Goal: Transaction & Acquisition: Purchase product/service

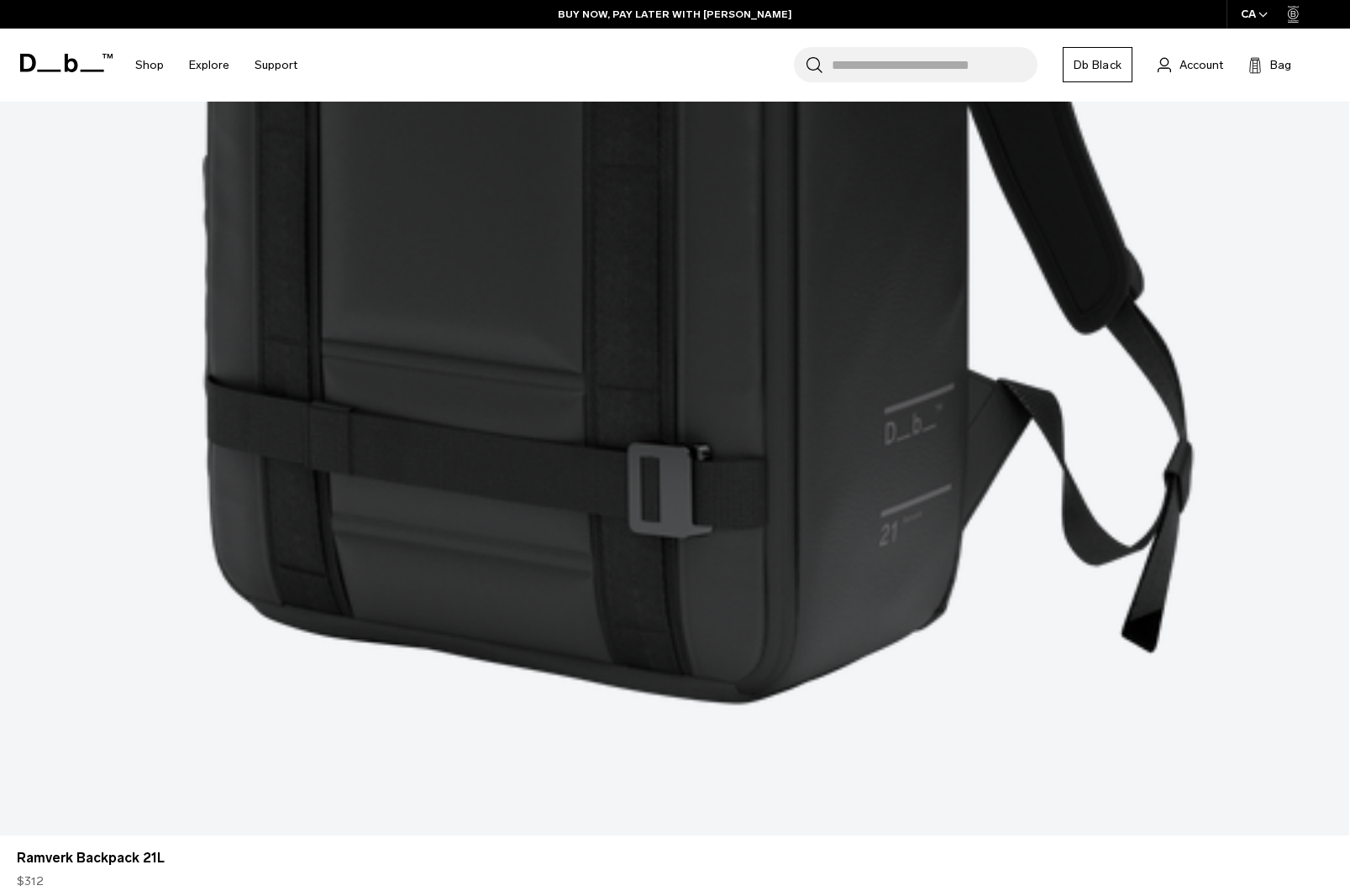
scroll to position [4367, 0]
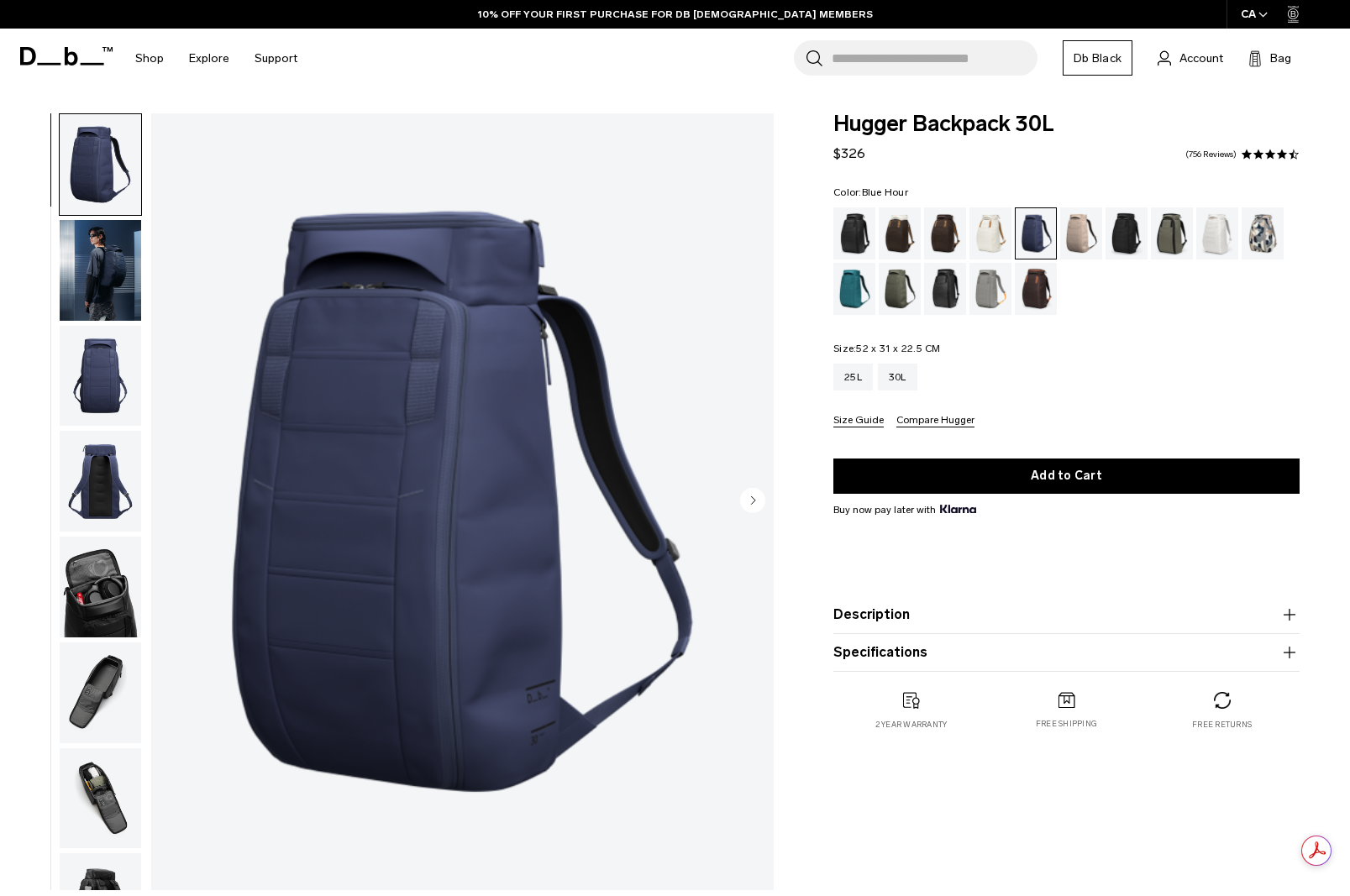
click at [96, 383] on img "button" at bounding box center [101, 376] width 82 height 101
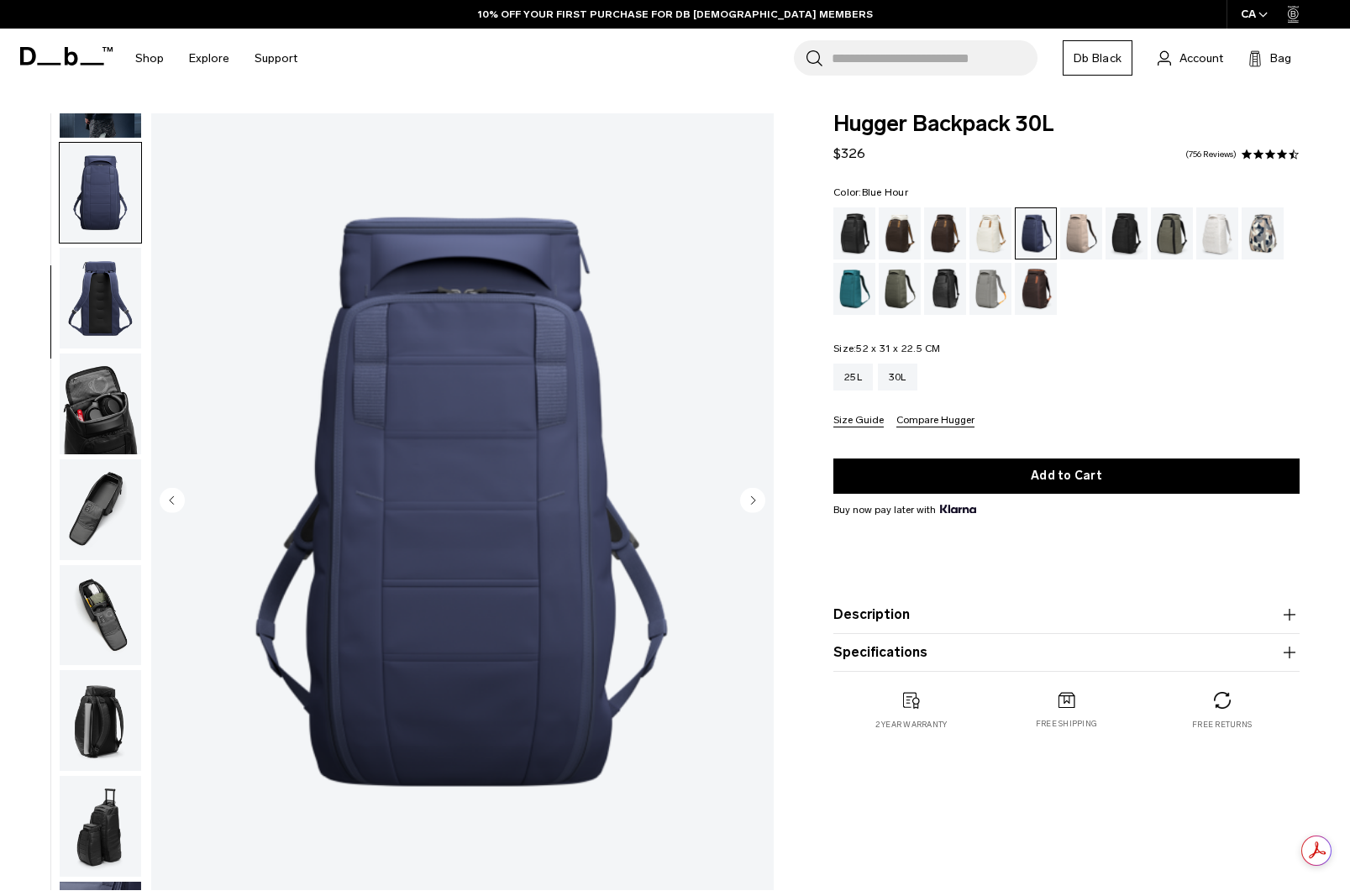
scroll to position [212, 0]
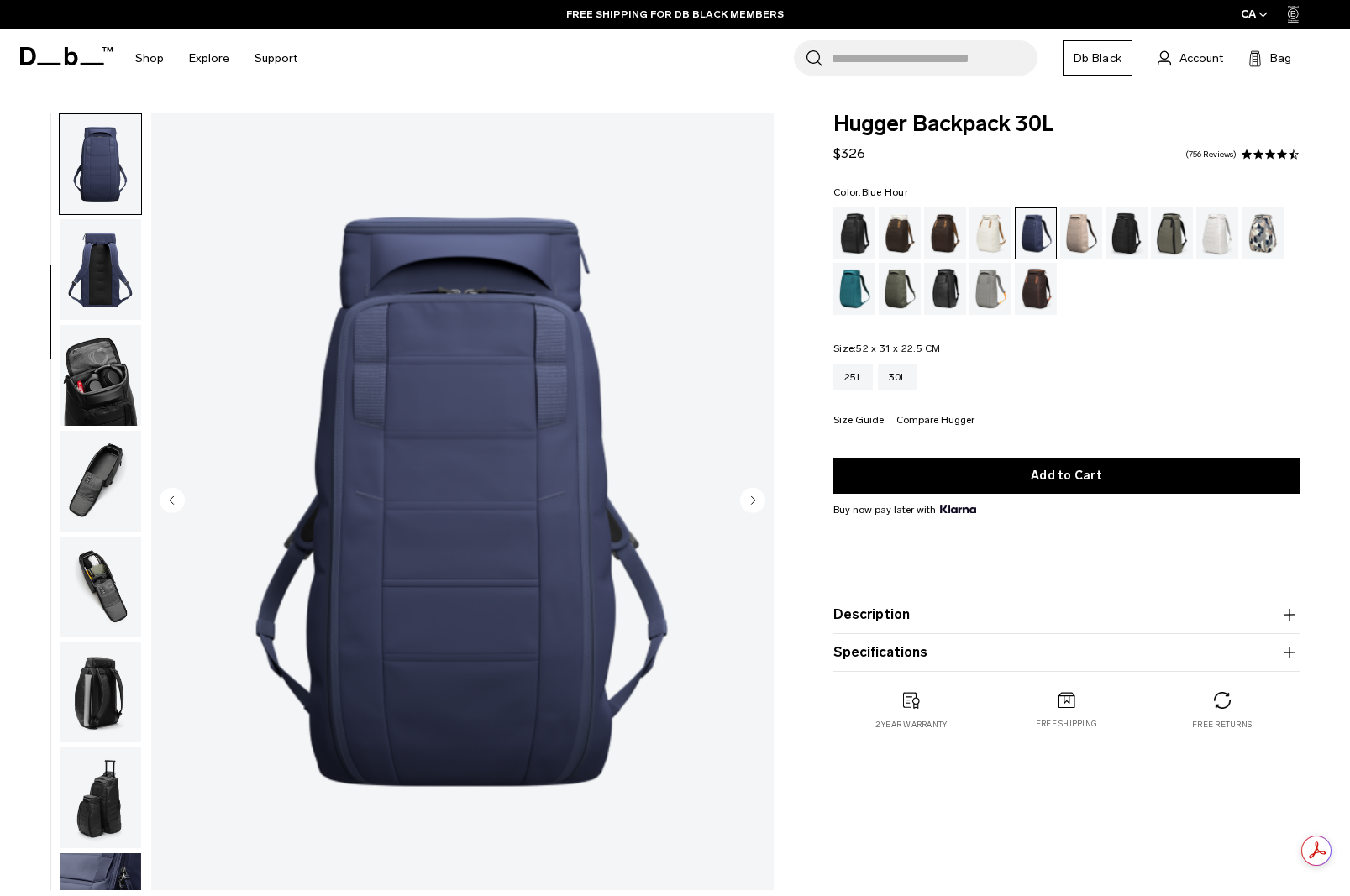
click at [104, 380] on img "button" at bounding box center [101, 375] width 82 height 101
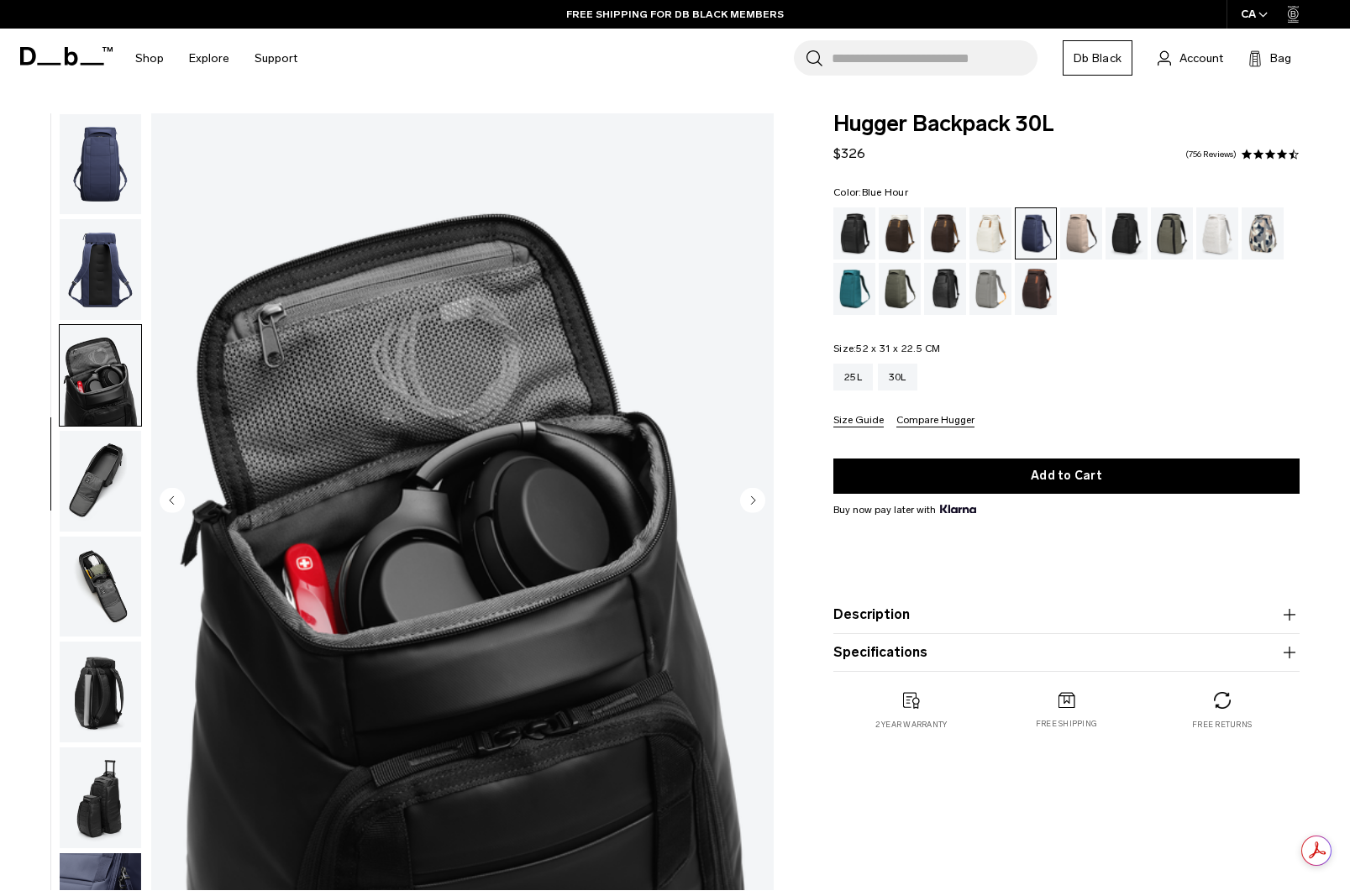
scroll to position [276, 0]
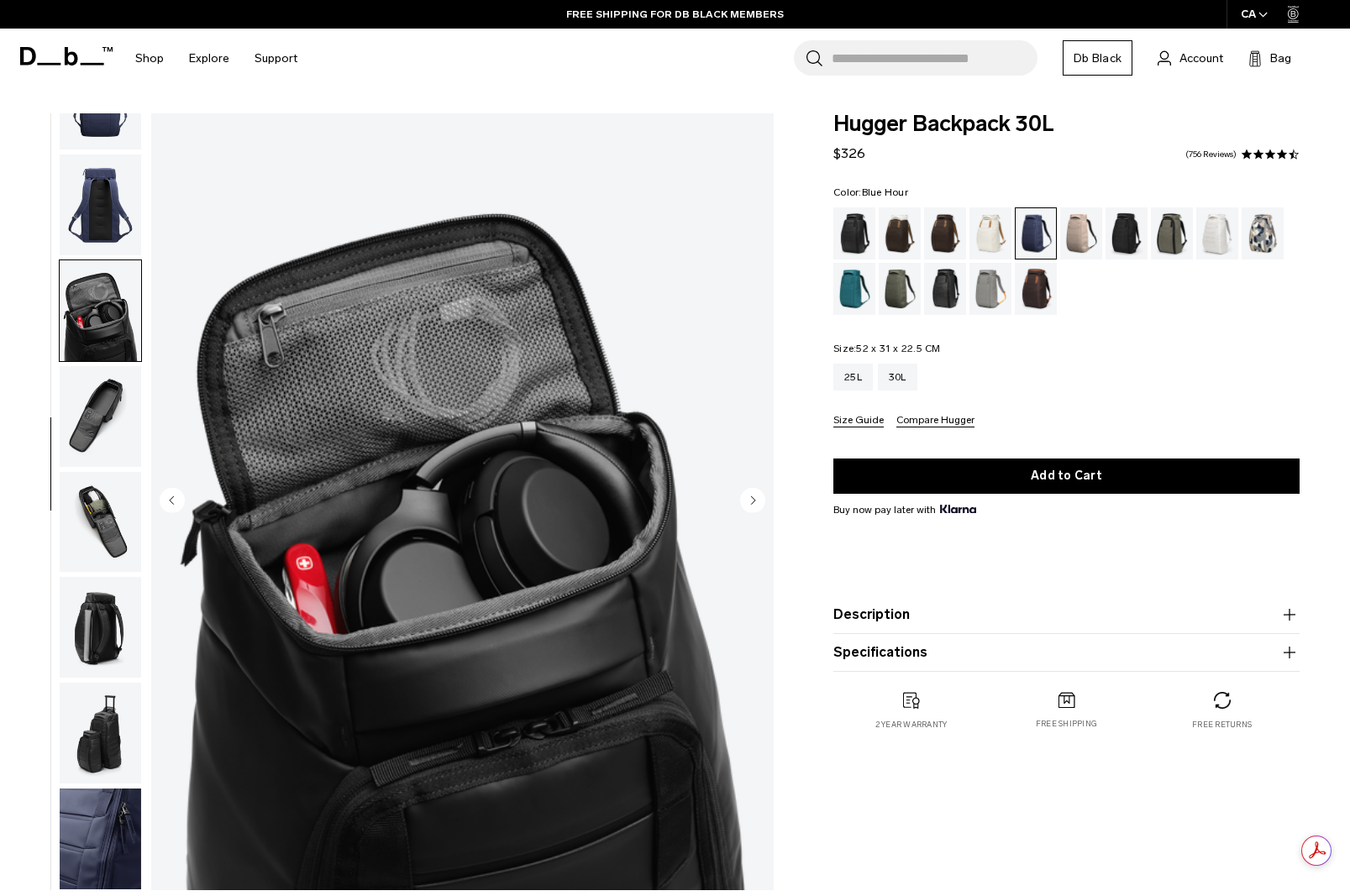
click at [88, 422] on img "button" at bounding box center [101, 417] width 82 height 101
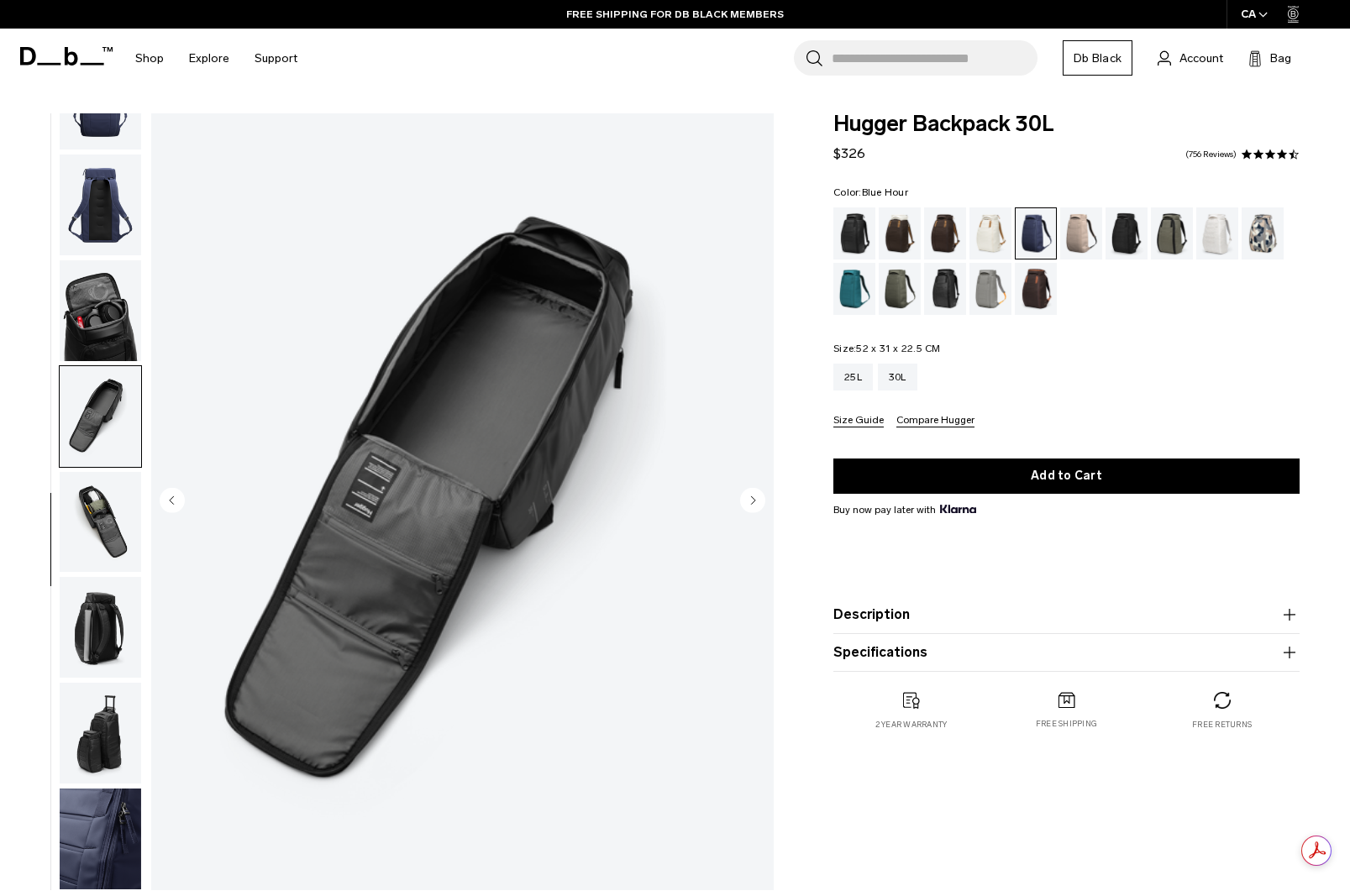
click at [87, 516] on img "button" at bounding box center [101, 522] width 82 height 101
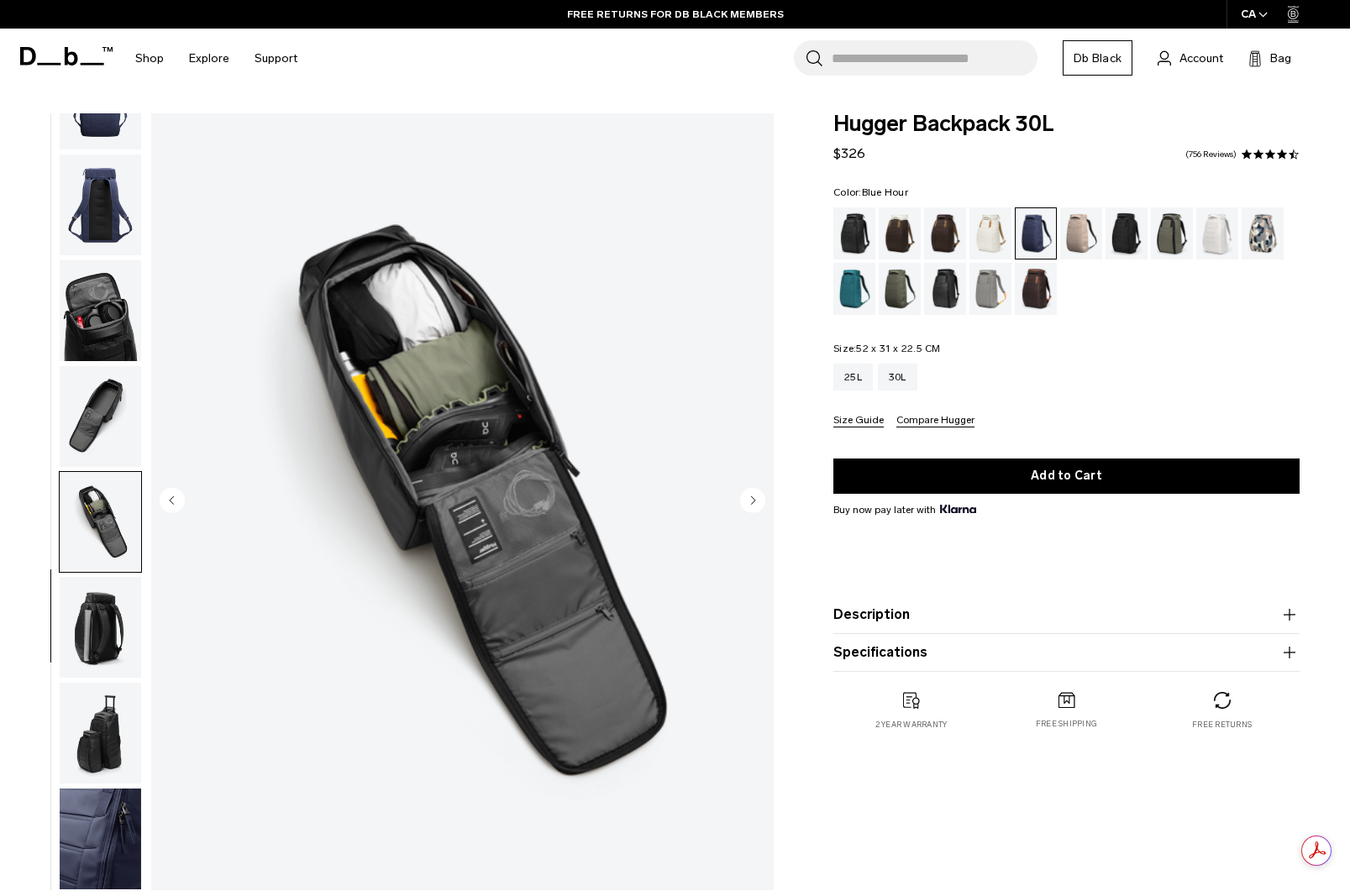
click at [124, 641] on img "button" at bounding box center [101, 627] width 82 height 101
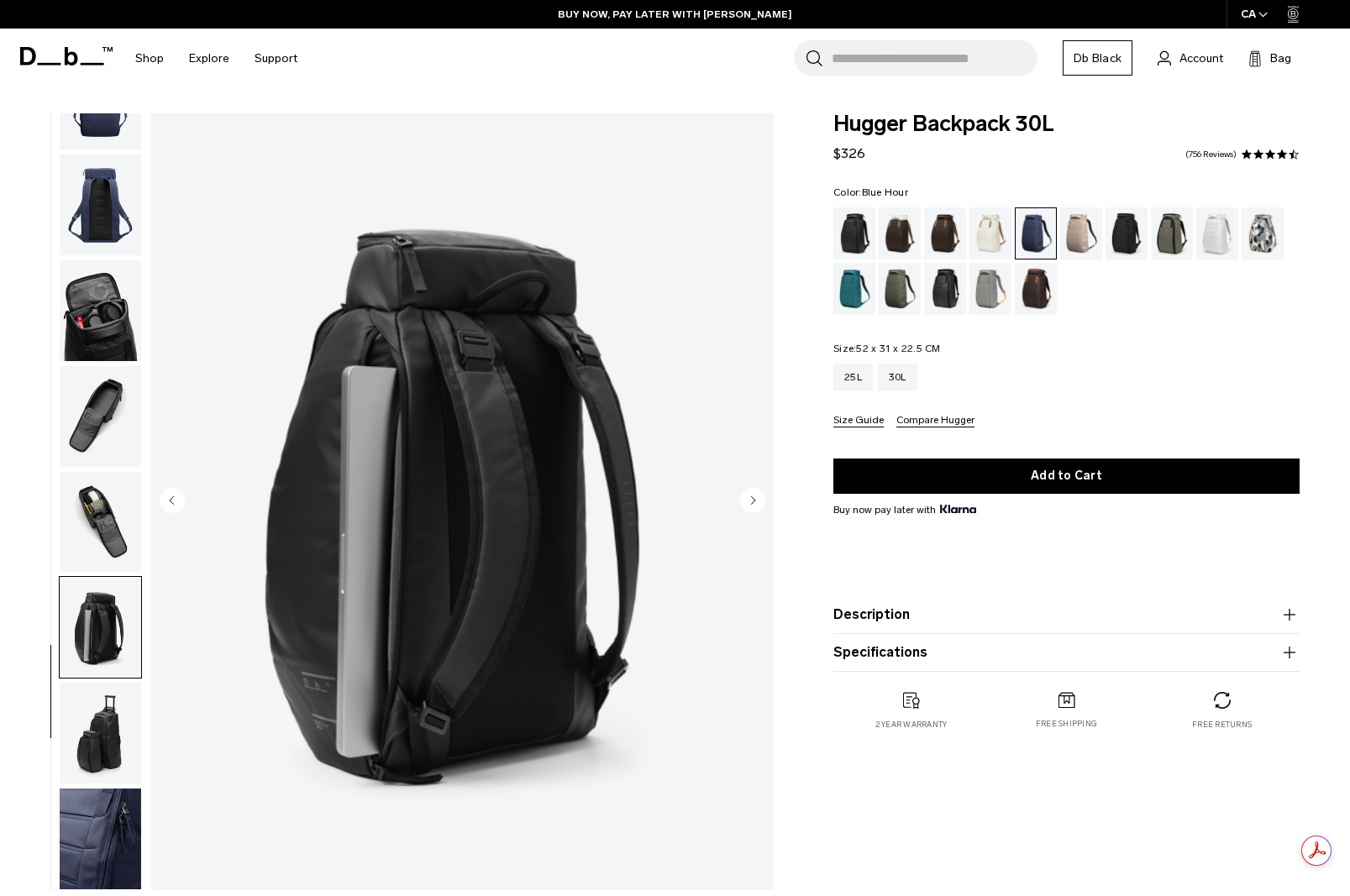
click at [99, 730] on img "button" at bounding box center [101, 733] width 82 height 101
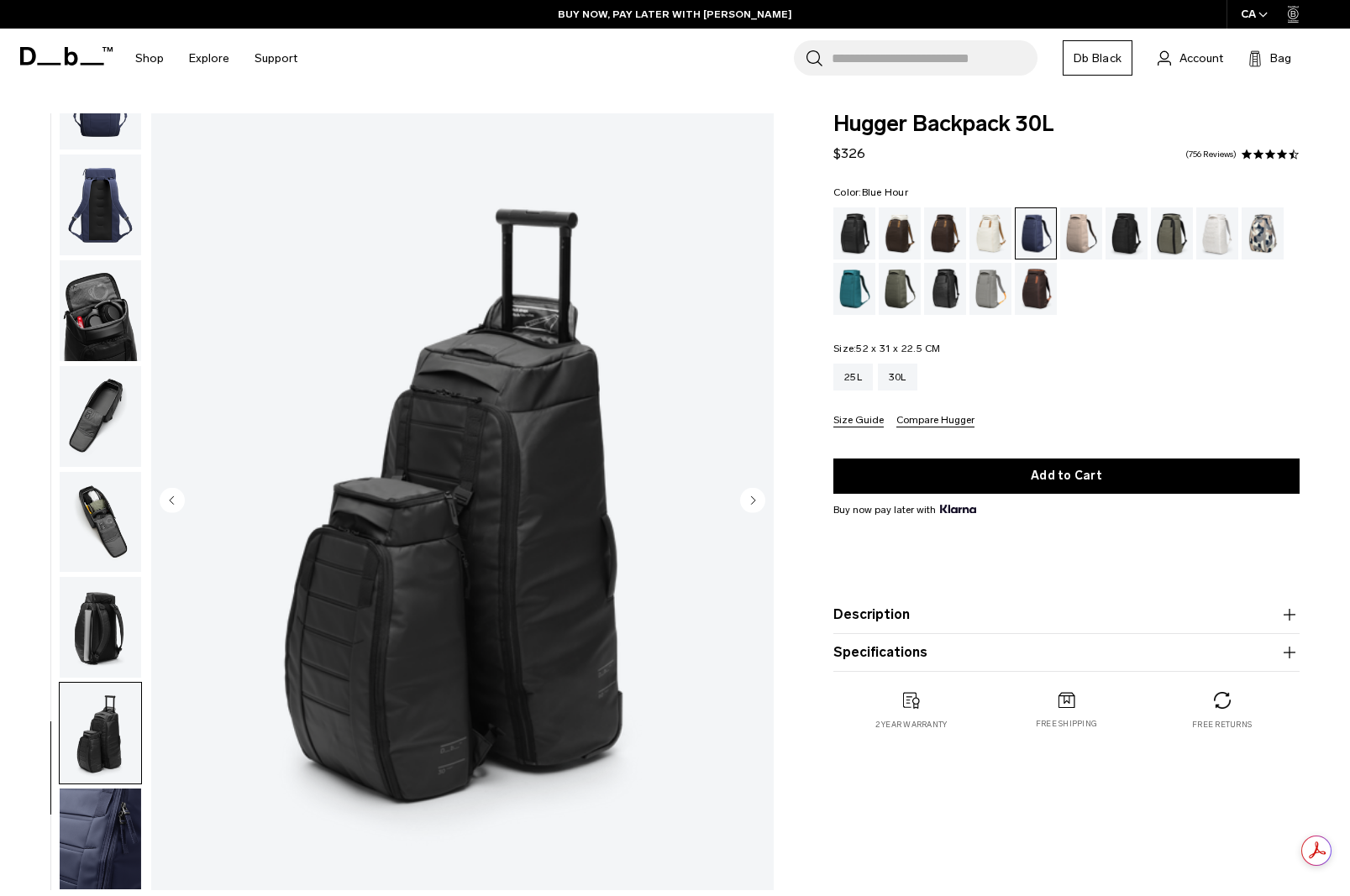
click at [101, 831] on img "button" at bounding box center [101, 839] width 82 height 101
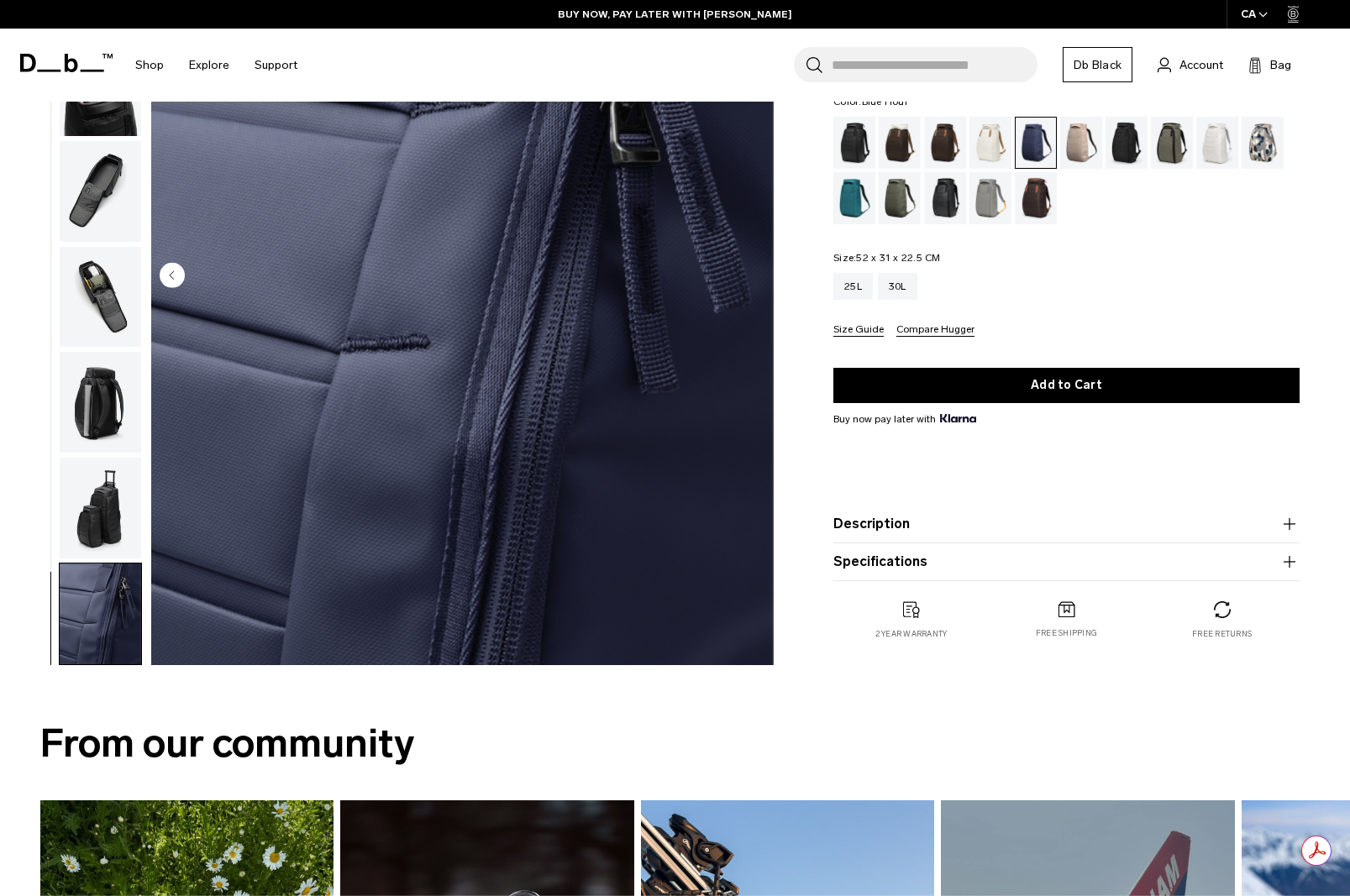
scroll to position [0, 0]
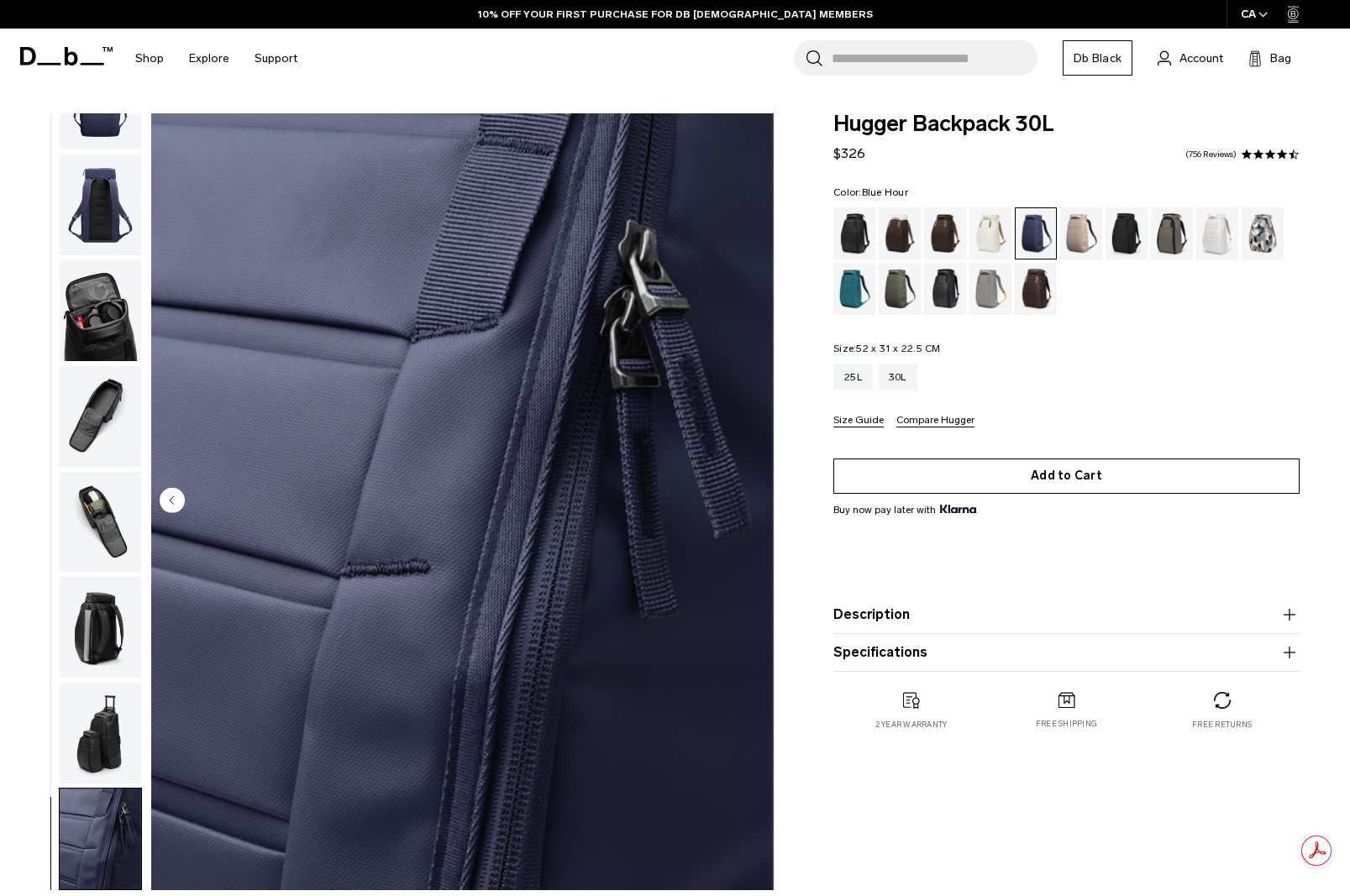
click at [1010, 471] on button "Add to Cart" at bounding box center [1066, 476] width 466 height 35
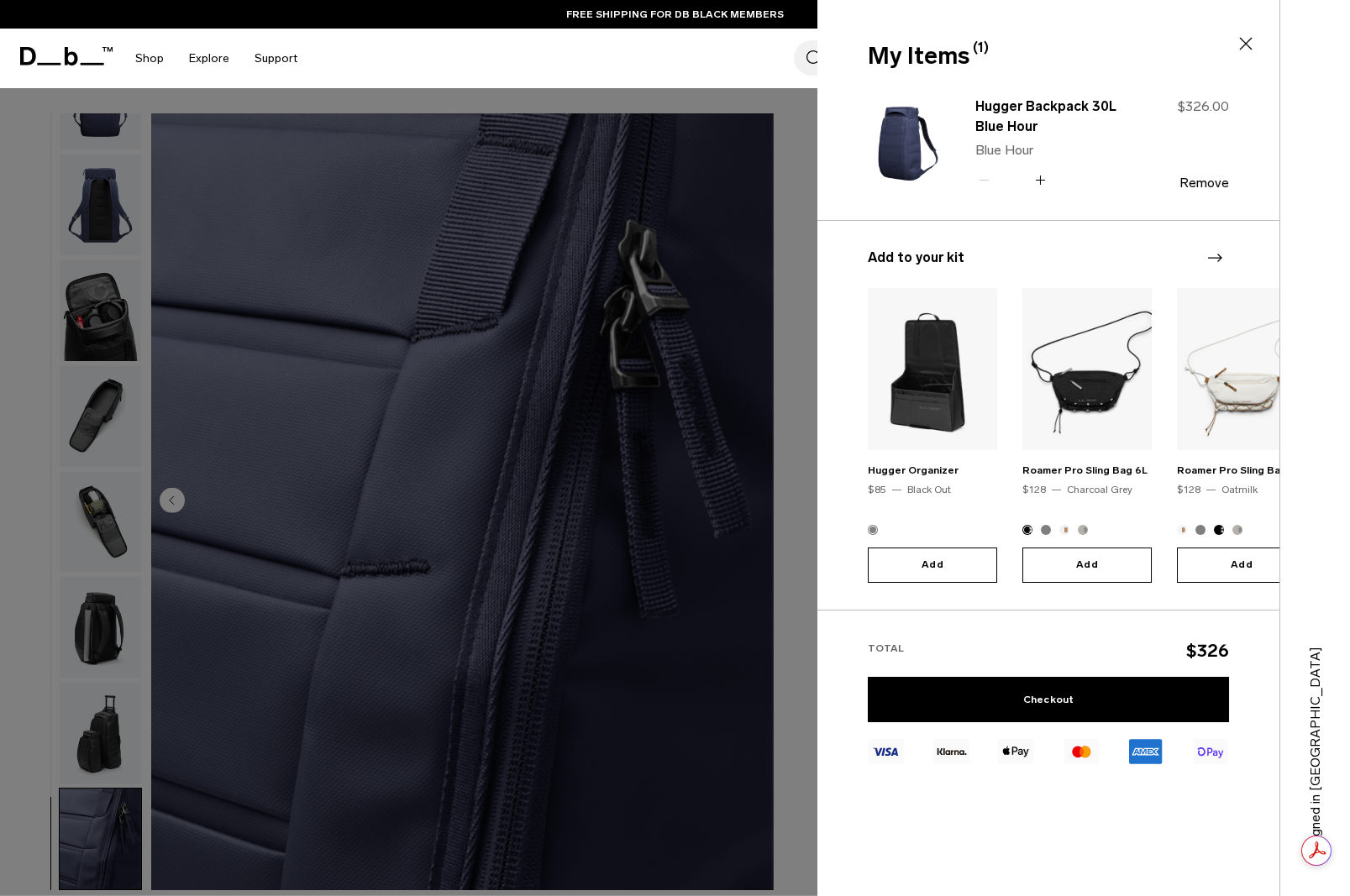
click at [1214, 257] on icon "Next slide" at bounding box center [1214, 257] width 20 height 20
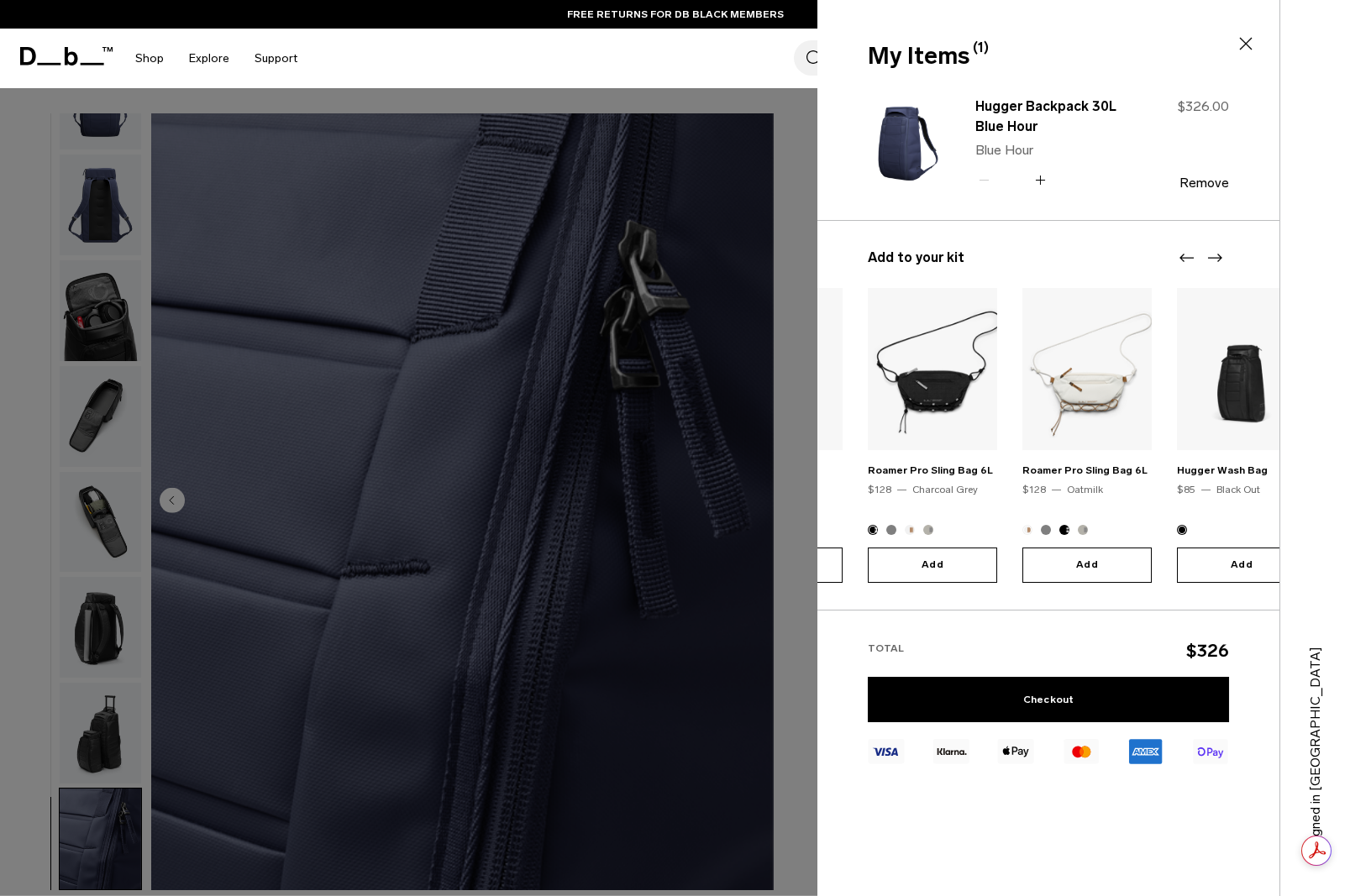
click at [1214, 257] on icon "Next slide" at bounding box center [1214, 257] width 20 height 20
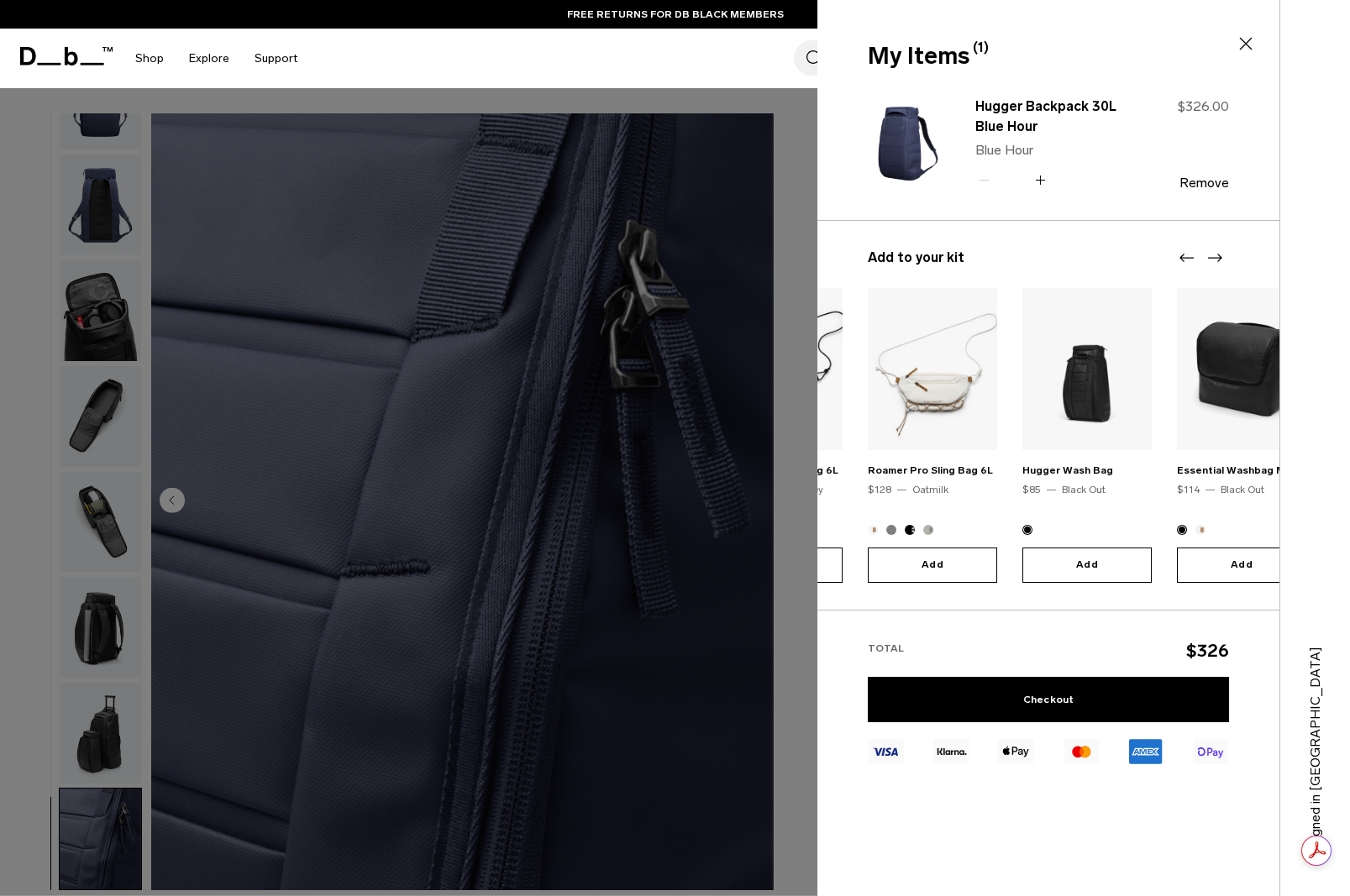
click at [1214, 257] on icon "Next slide" at bounding box center [1214, 257] width 20 height 20
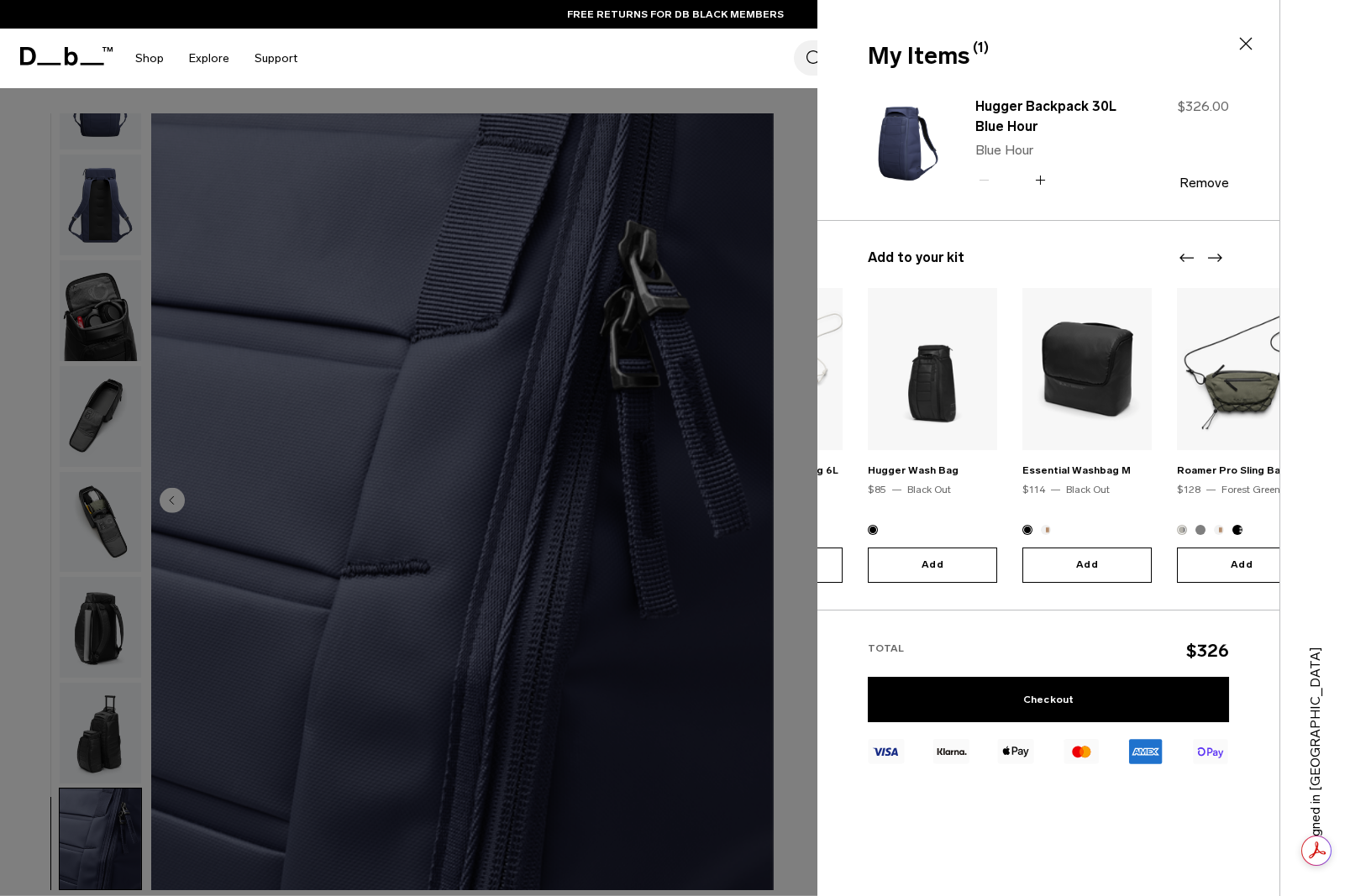
click at [1084, 376] on img at bounding box center [1087, 369] width 129 height 162
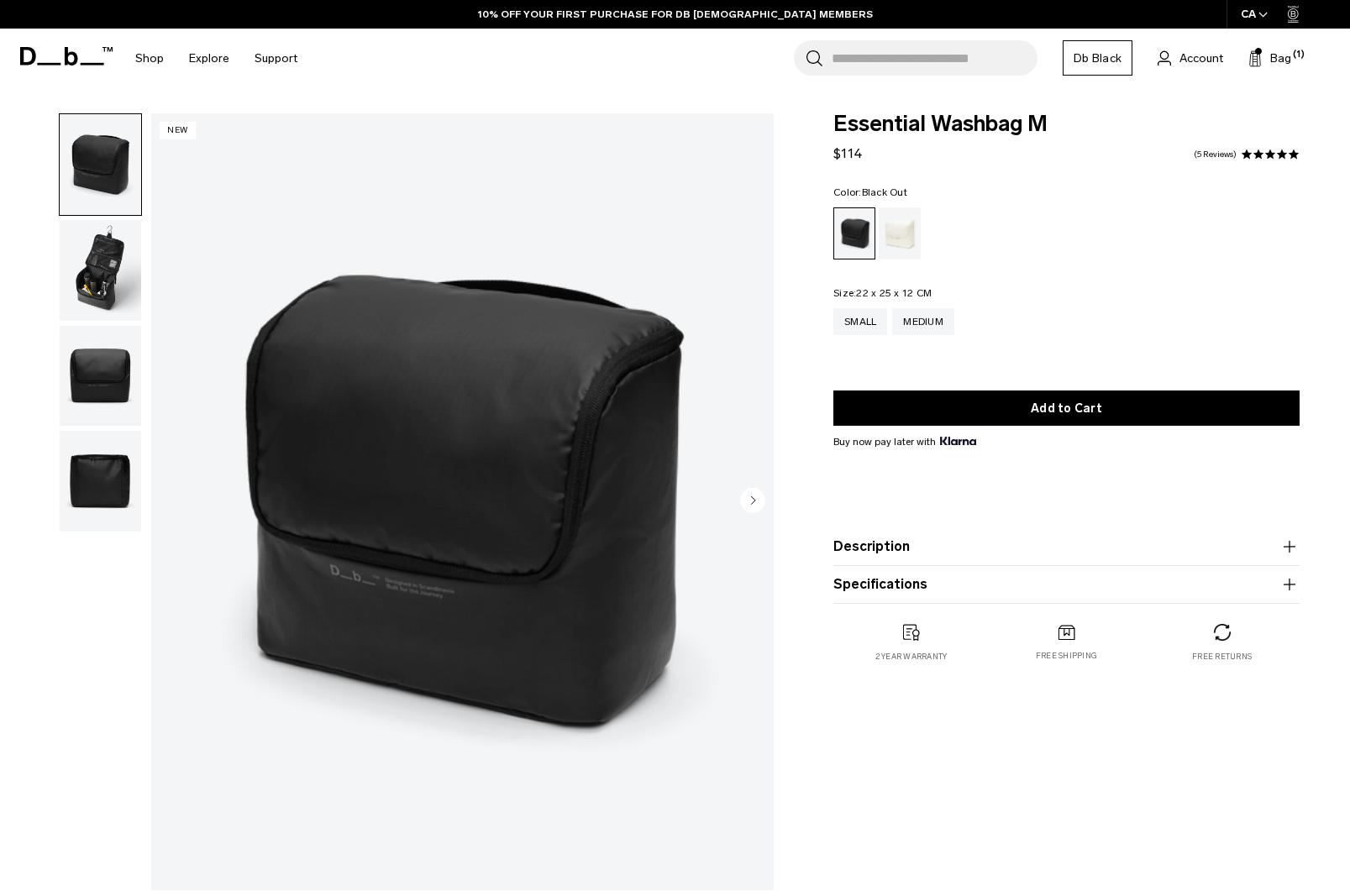
click at [79, 264] on img "button" at bounding box center [101, 271] width 82 height 101
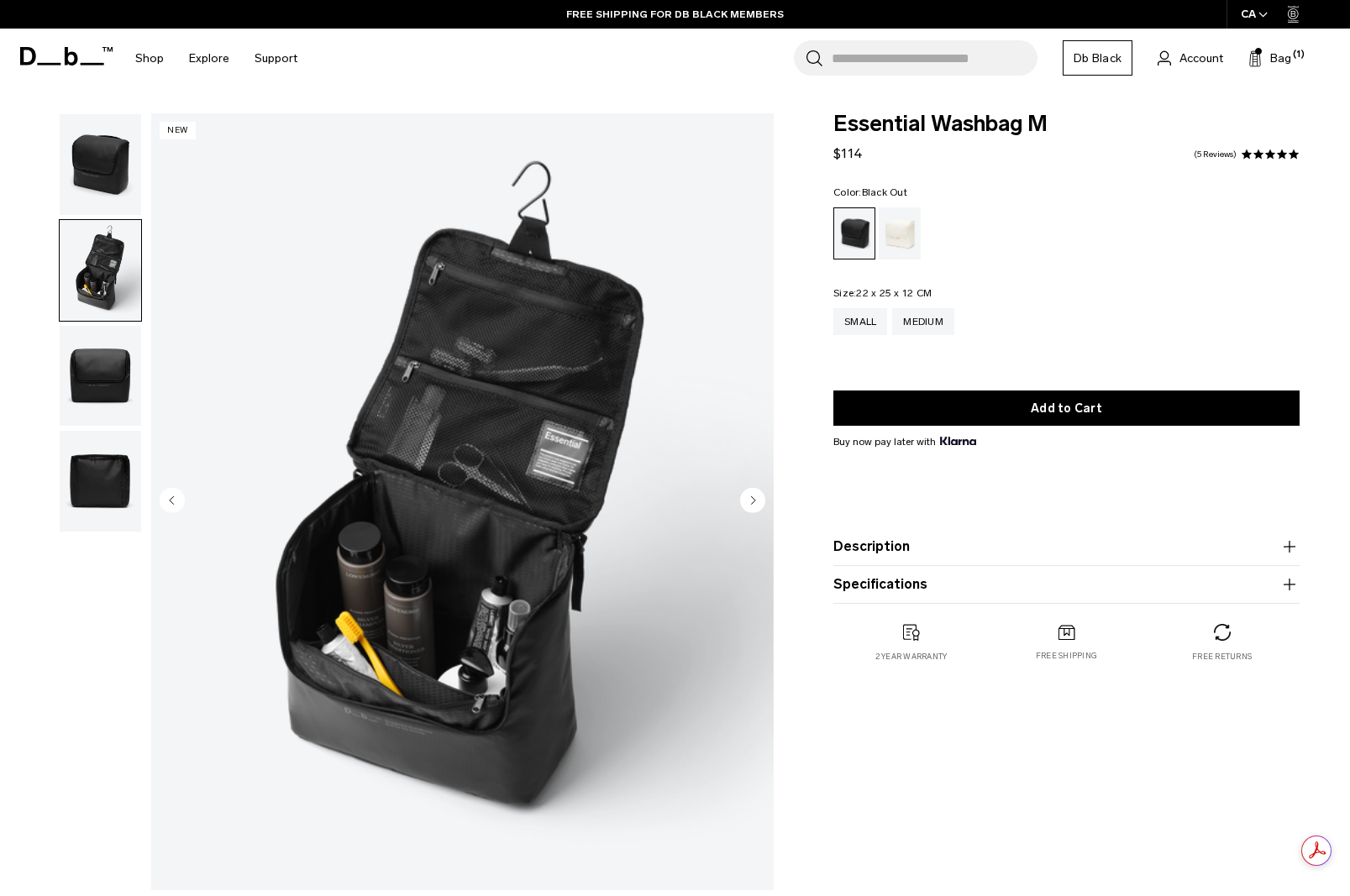
click at [98, 378] on img "button" at bounding box center [101, 376] width 82 height 101
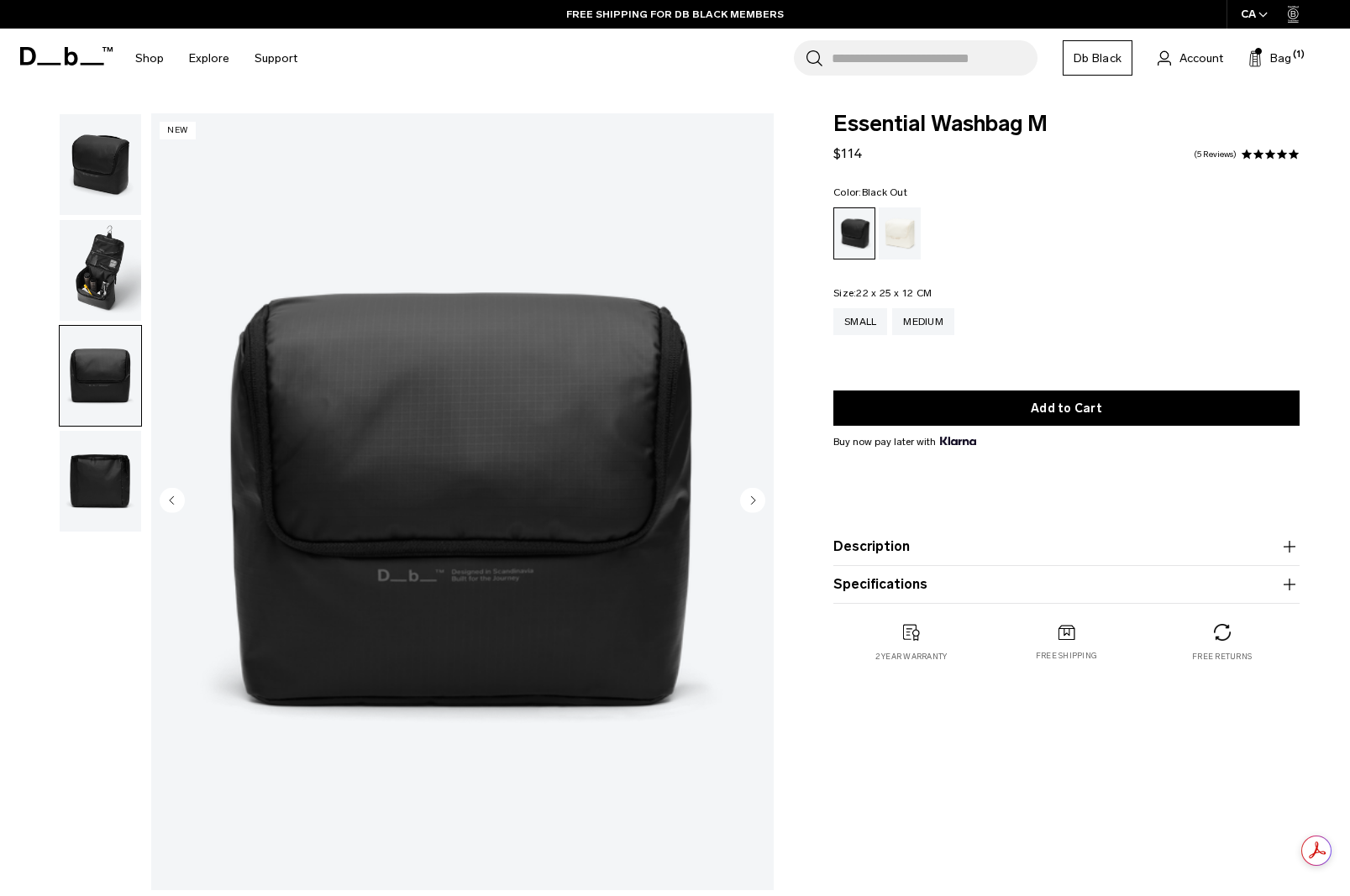
click at [108, 476] on img "button" at bounding box center [101, 481] width 82 height 101
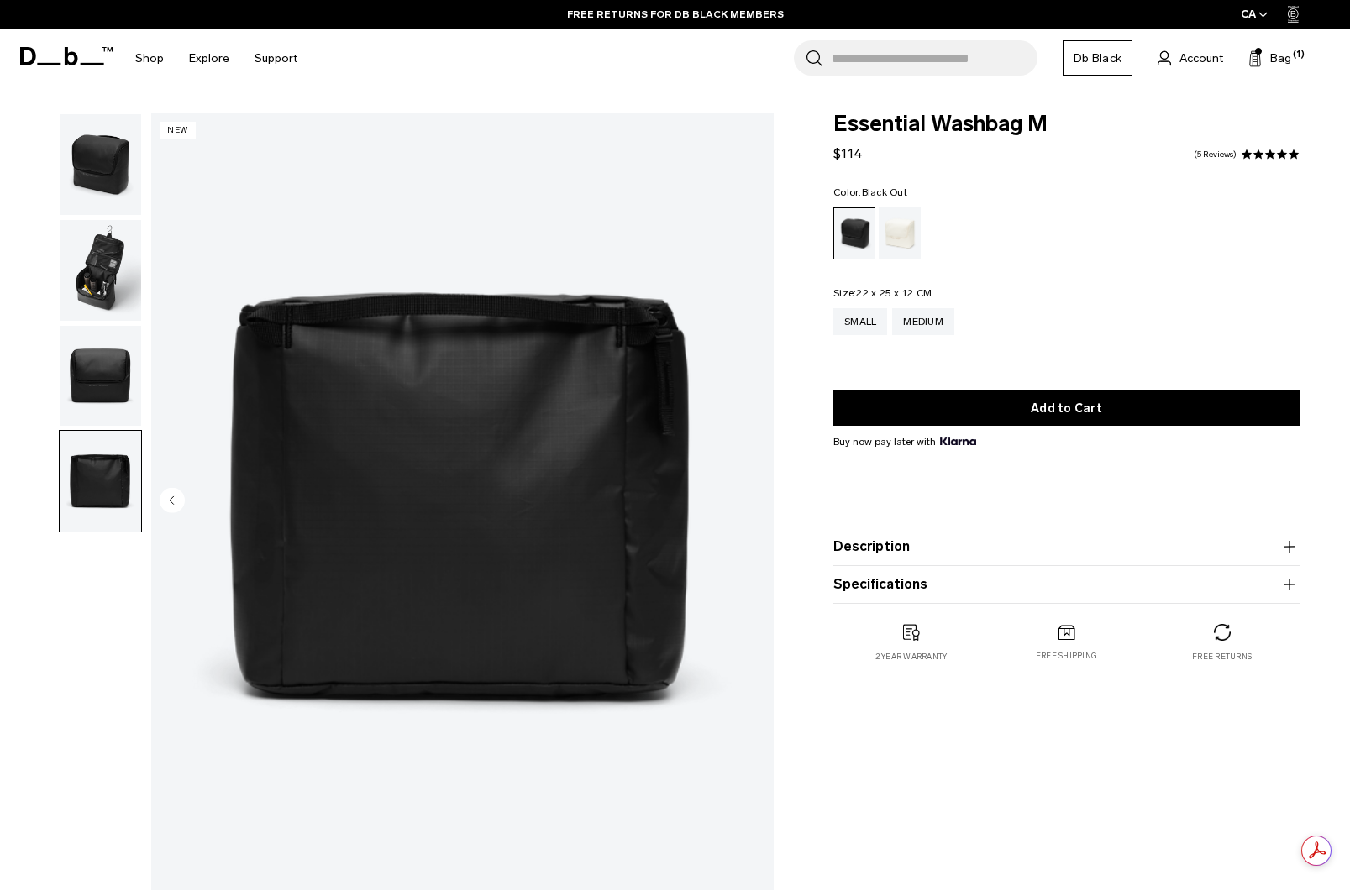
click at [107, 278] on img "button" at bounding box center [101, 271] width 82 height 101
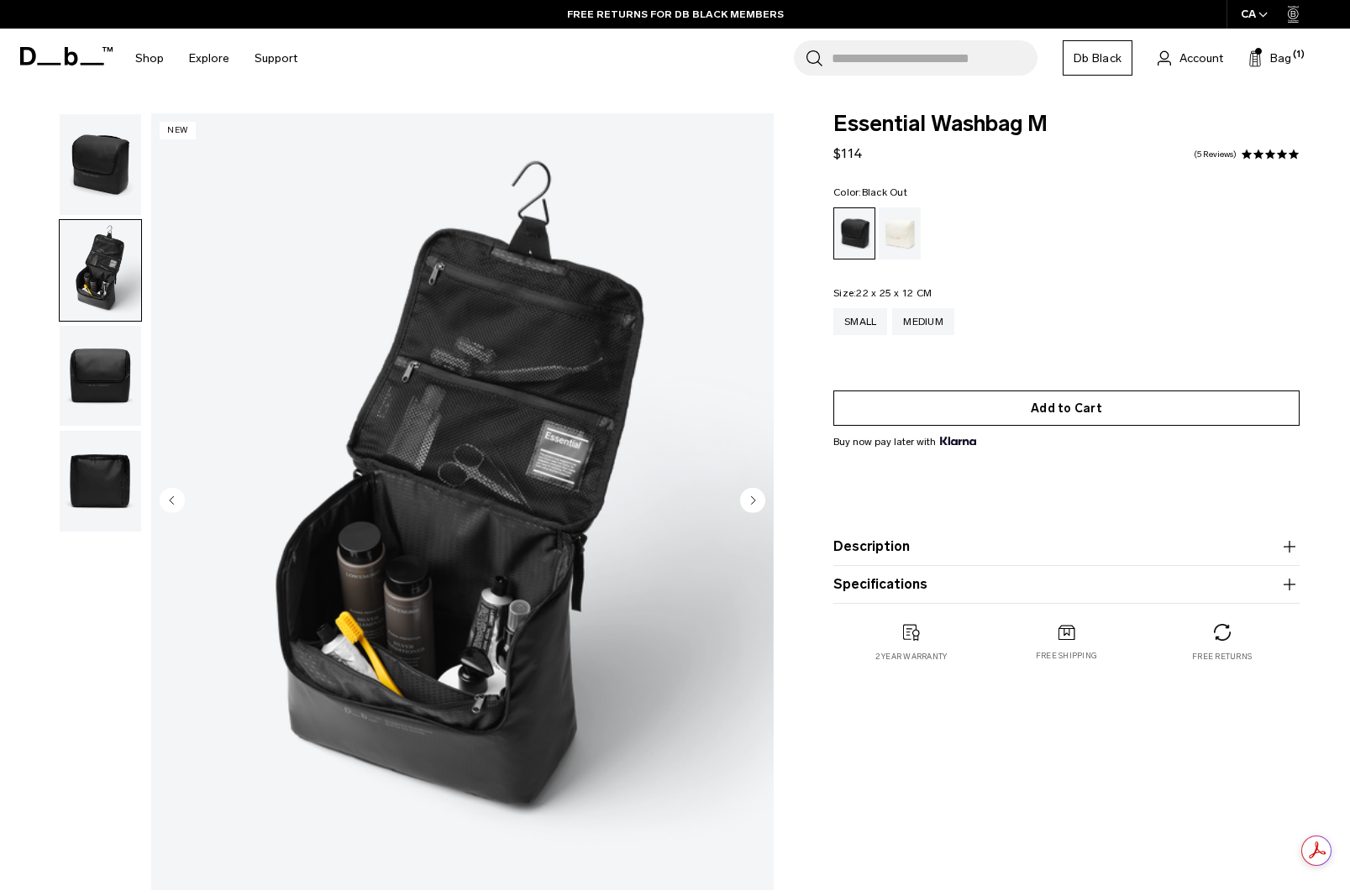
click at [1041, 410] on button "Add to Cart" at bounding box center [1066, 407] width 466 height 35
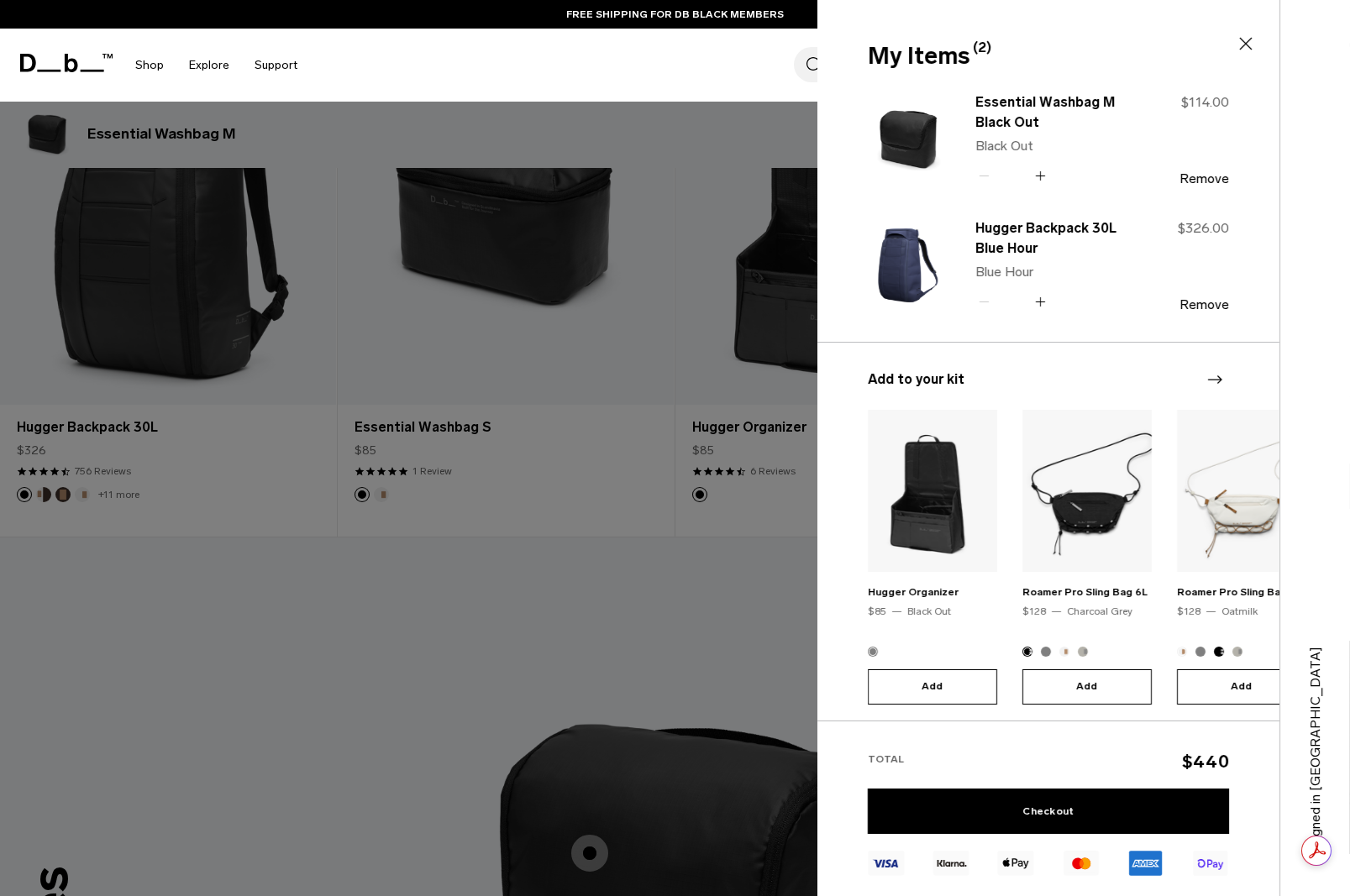
scroll to position [5, 0]
